Goal: Task Accomplishment & Management: Use online tool/utility

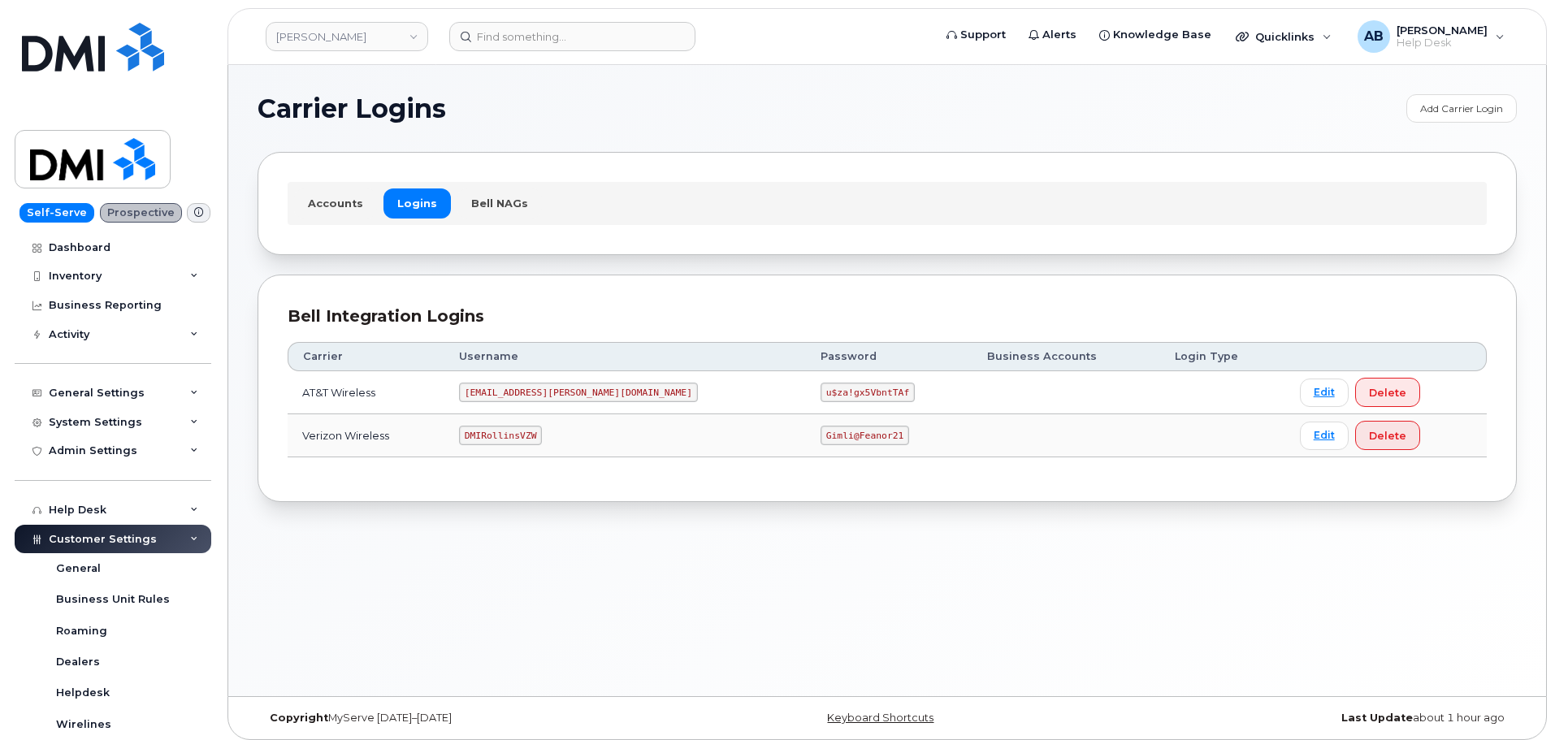
click at [510, 435] on code "DMIRollinsVZW" at bounding box center [500, 436] width 83 height 20
copy code "DMIRollinsVZW"
click at [821, 433] on code "Gimli@Feanor21" at bounding box center [865, 436] width 89 height 20
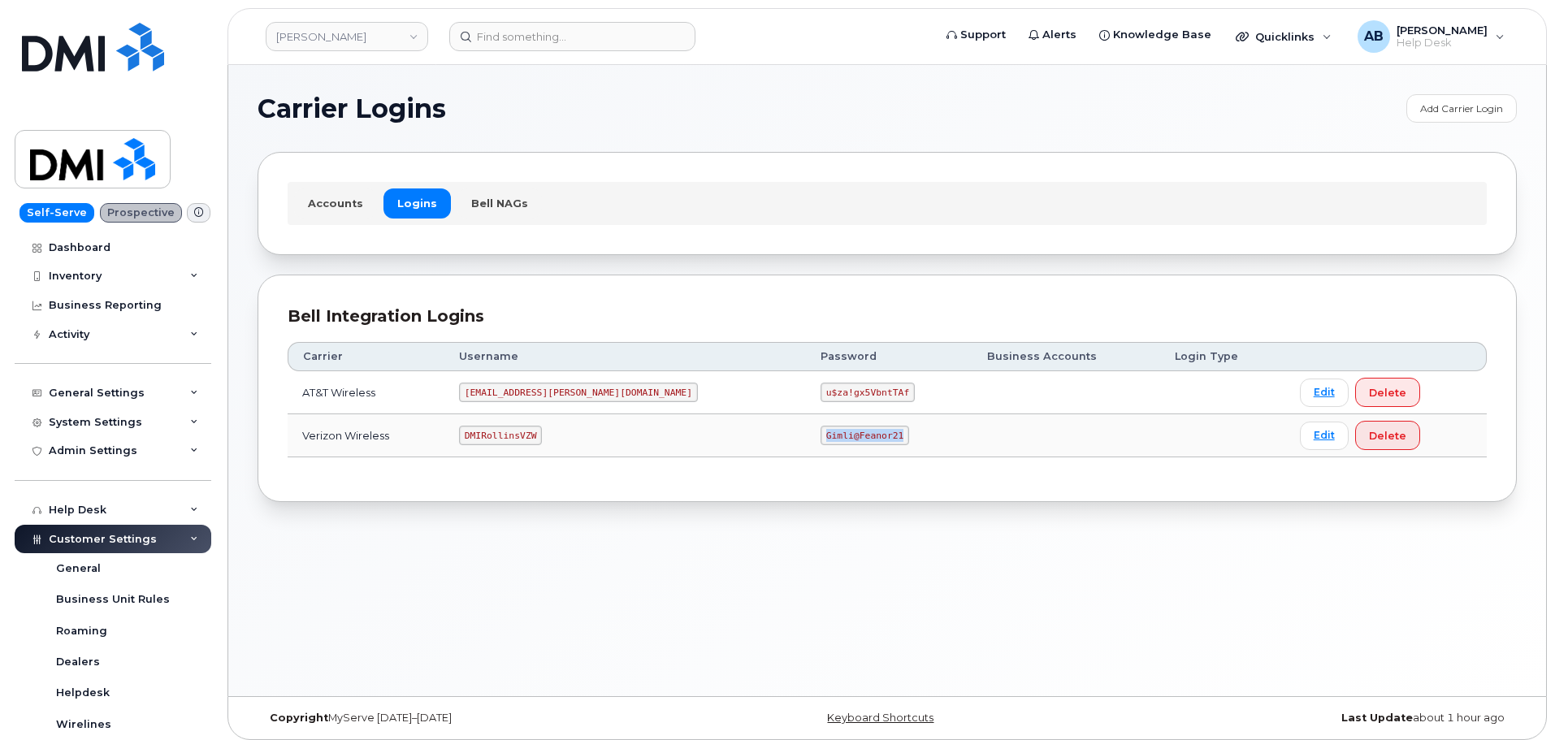
click at [821, 433] on code "Gimli@Feanor21" at bounding box center [865, 436] width 89 height 20
copy code "Gimli@Feanor21"
